Goal: Information Seeking & Learning: Check status

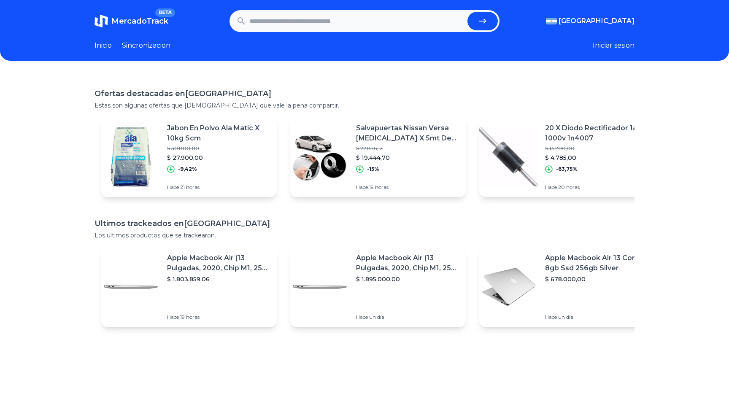
click at [305, 21] on input "text" at bounding box center [357, 21] width 214 height 19
type input "**********"
click at [468, 12] on button "submit" at bounding box center [483, 21] width 30 height 19
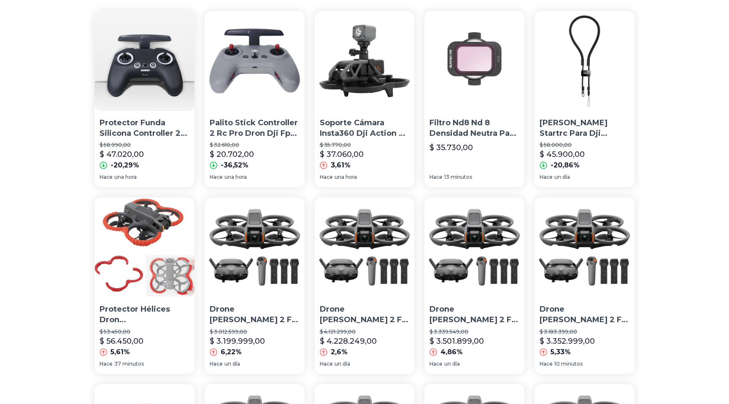
scroll to position [146, 0]
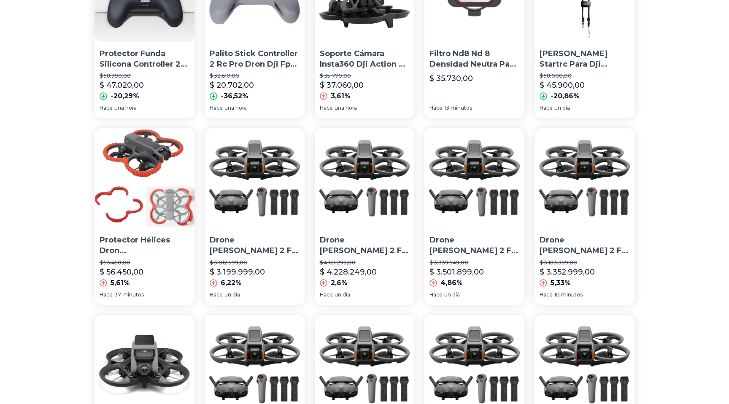
click at [253, 246] on p "Drone Dji Avata 2 Fly More Combo 3 Baterías De Vuelo 4k" at bounding box center [255, 245] width 90 height 21
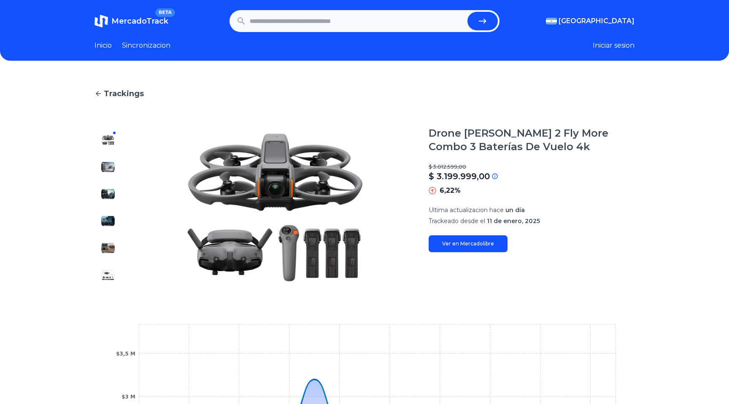
click at [100, 92] on icon at bounding box center [99, 94] width 8 height 8
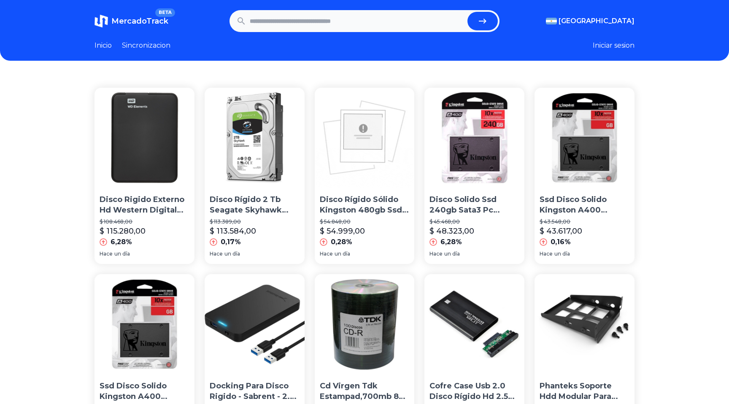
click at [309, 24] on input "text" at bounding box center [357, 21] width 214 height 19
type input "**********"
click at [468, 12] on button "submit" at bounding box center [483, 21] width 30 height 19
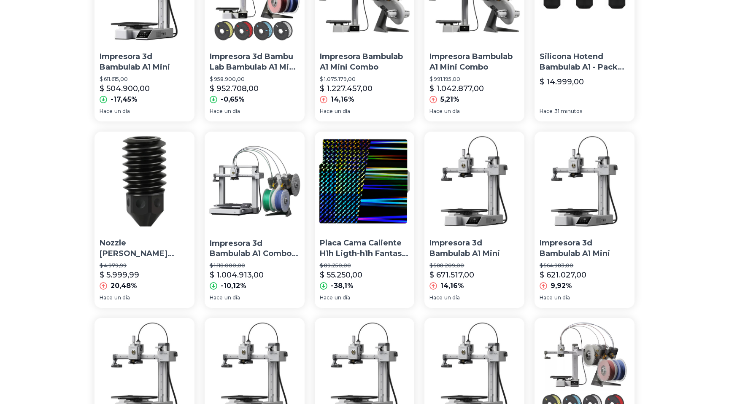
scroll to position [333, 0]
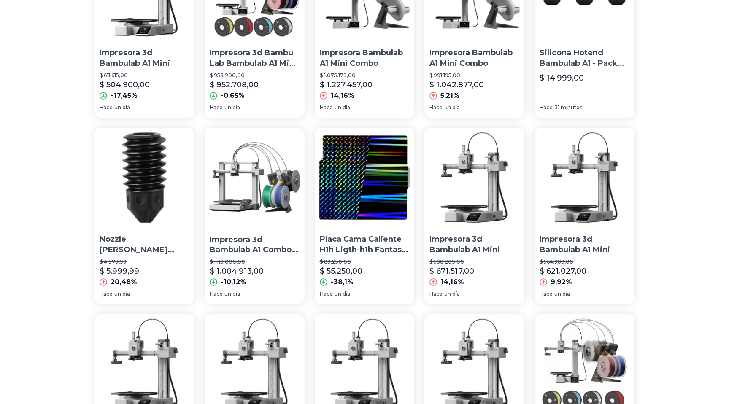
click at [246, 241] on p "Impresora 3d Bambulab A1 Combo- [GEOGRAPHIC_DATA]- Ultra Veloz" at bounding box center [255, 245] width 90 height 21
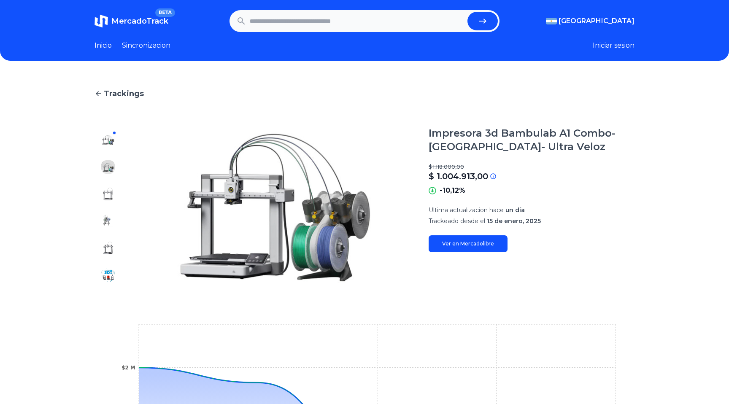
click at [469, 243] on link "Ver en Mercadolibre" at bounding box center [468, 243] width 79 height 17
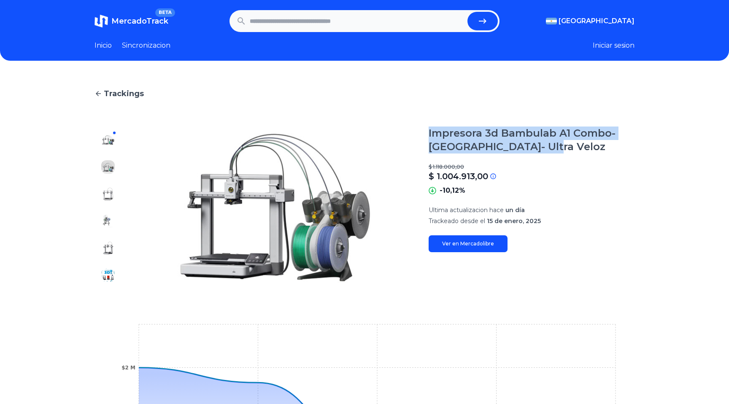
drag, startPoint x: 428, startPoint y: 130, endPoint x: 553, endPoint y: 144, distance: 125.6
click at [554, 145] on section "Impresora 3d Bambulab A1 Combo- [GEOGRAPHIC_DATA]- Ultra Veloz $ 1.118.000,00 $…" at bounding box center [365, 208] width 540 height 162
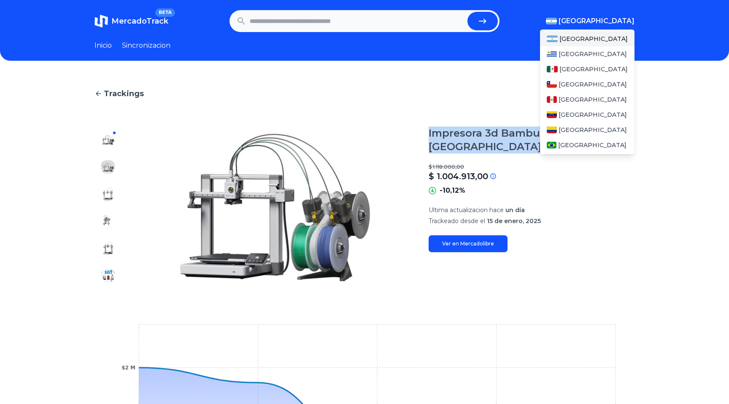
copy h1 "Impresora 3d Bambulab A1 Combo- [GEOGRAPHIC_DATA]- Ultra Veloz"
